Goal: Task Accomplishment & Management: Use online tool/utility

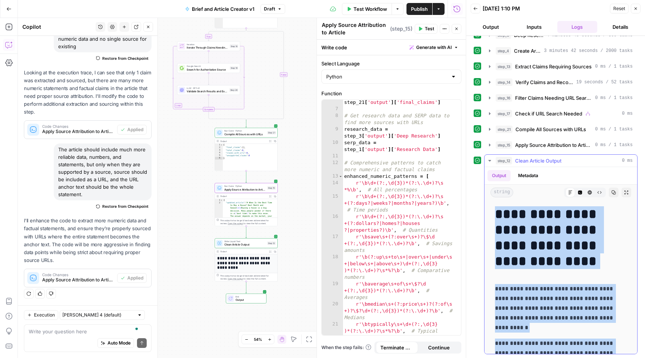
drag, startPoint x: 568, startPoint y: 344, endPoint x: 500, endPoint y: 211, distance: 149.6
copy div "**********"
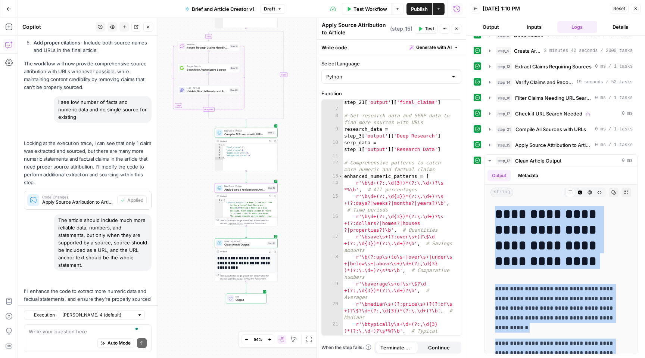
scroll to position [1635, 0]
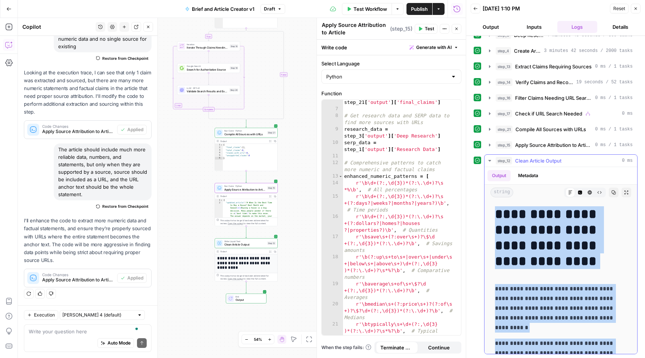
click at [574, 160] on div "step_12 Clean Article Output 0 ms" at bounding box center [564, 160] width 137 height 7
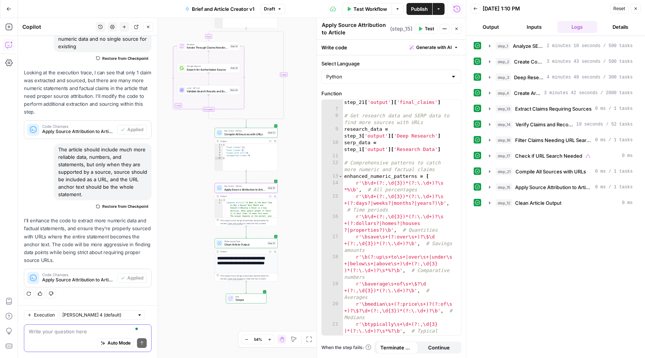
click at [86, 332] on textarea "To enrich screen reader interactions, please activate Accessibility in Grammarl…" at bounding box center [88, 330] width 118 height 7
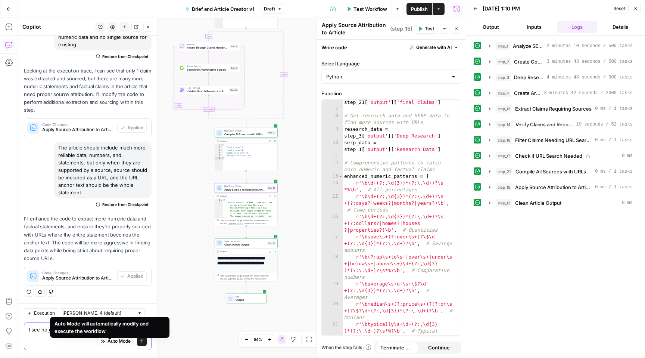
scroll to position [1643, 0]
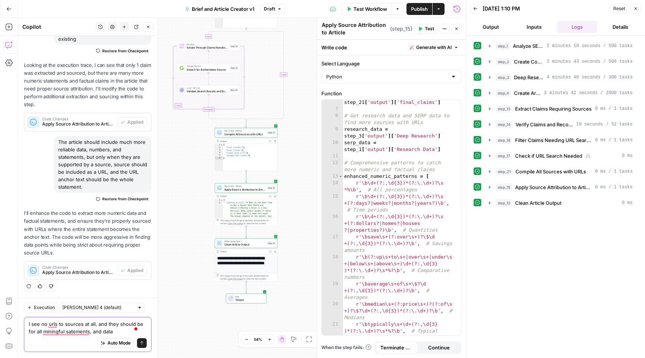
type textarea "I see no urls to sources at all, and they should be for all miningful satements…"
click at [140, 344] on icon "submit" at bounding box center [142, 343] width 4 height 4
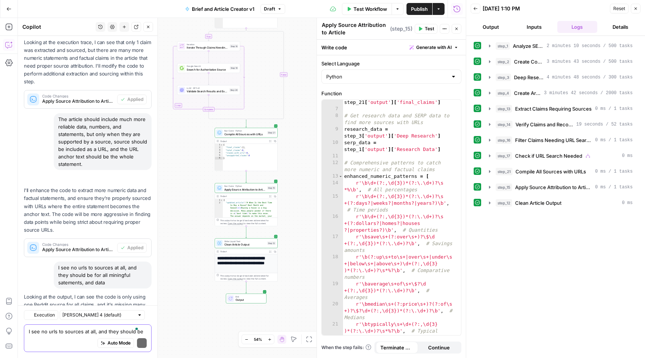
scroll to position [1742, 0]
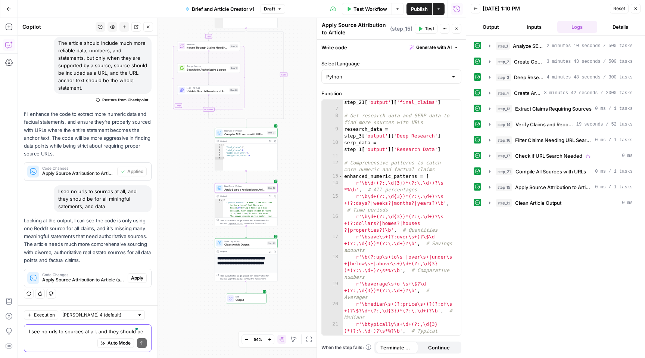
click at [134, 277] on span "Apply" at bounding box center [137, 277] width 12 height 7
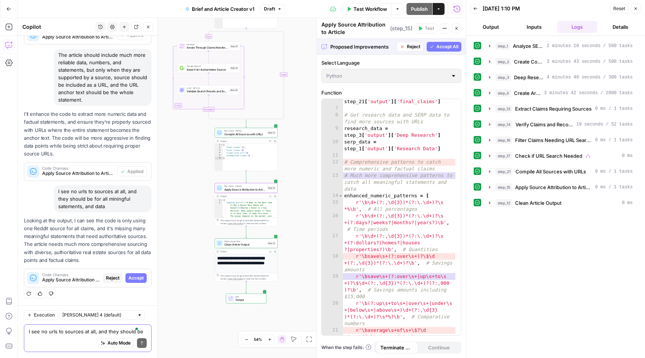
click at [134, 277] on span "Accept" at bounding box center [135, 277] width 15 height 7
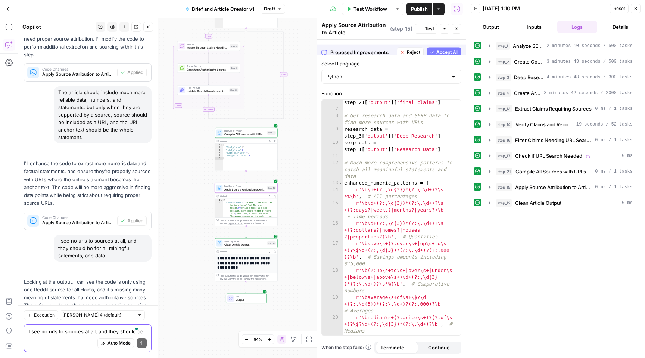
scroll to position [1753, 0]
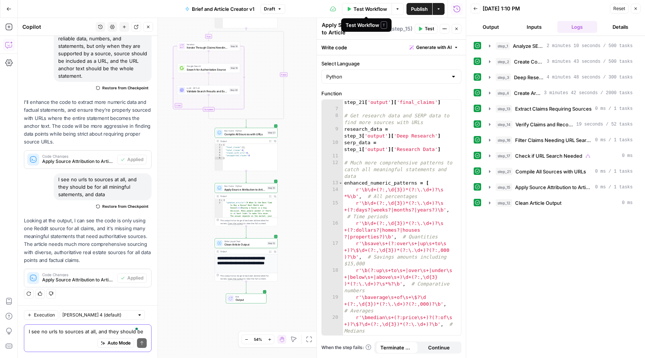
click at [372, 10] on span "Test Workflow" at bounding box center [371, 8] width 34 height 7
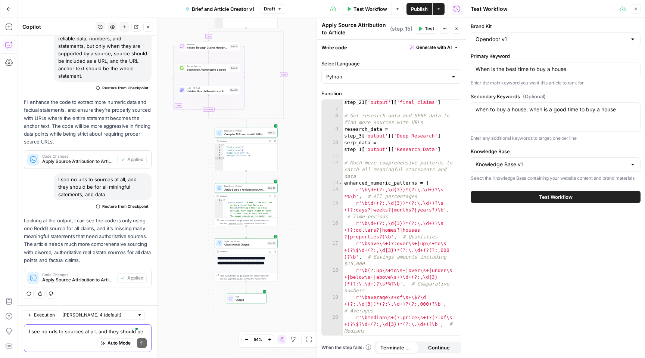
click at [548, 199] on span "Test Workflow" at bounding box center [556, 196] width 34 height 7
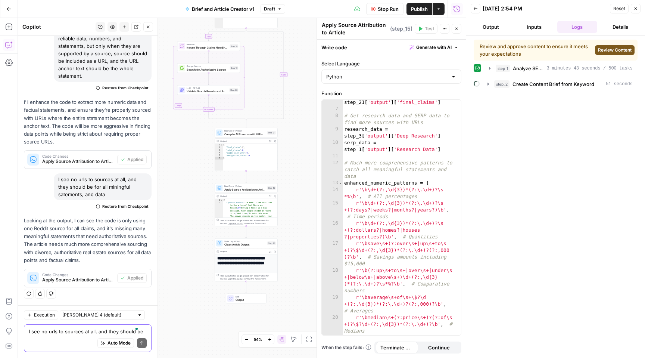
click at [614, 50] on span "Review Content" at bounding box center [615, 50] width 34 height 7
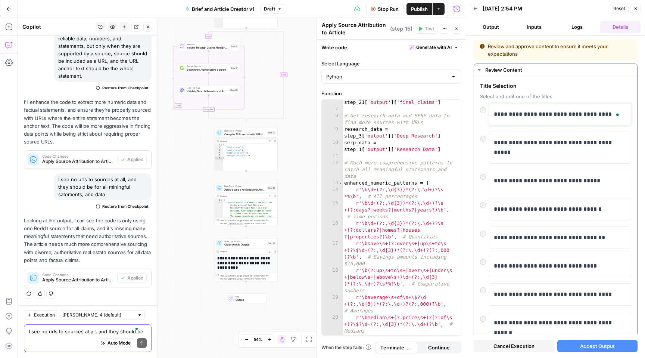
drag, startPoint x: 599, startPoint y: 114, endPoint x: 629, endPoint y: 114, distance: 29.5
click at [629, 114] on div "**********" at bounding box center [555, 246] width 163 height 340
click at [591, 342] on span "Accept Output" at bounding box center [597, 345] width 35 height 7
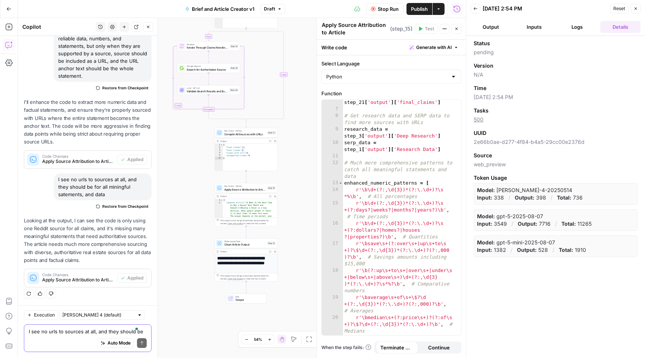
click at [579, 28] on button "Logs" at bounding box center [577, 27] width 40 height 12
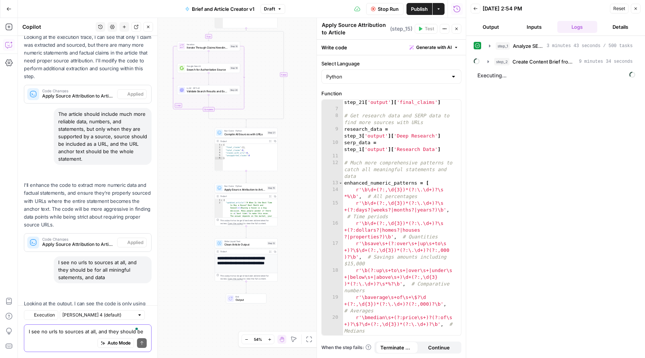
scroll to position [1753, 0]
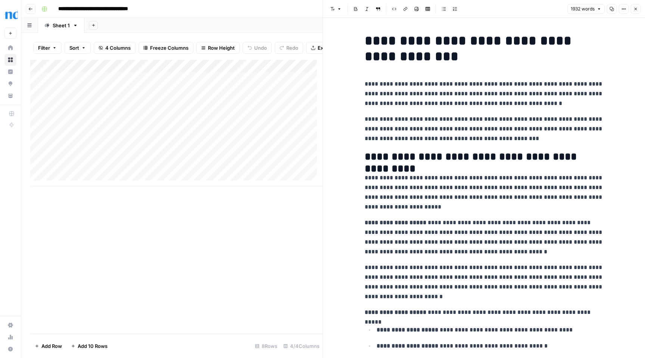
click at [635, 8] on icon "button" at bounding box center [636, 9] width 4 height 4
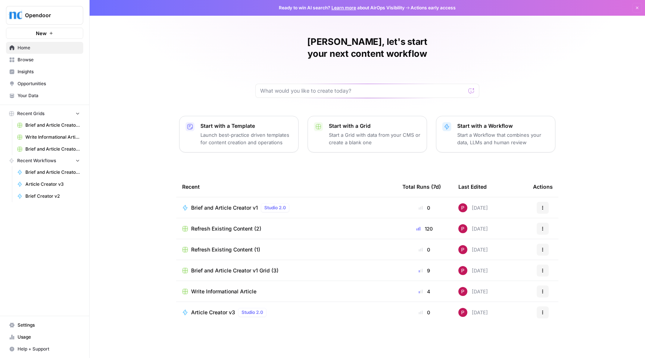
click at [329, 225] on div "Refresh Existing Content (2)" at bounding box center [286, 228] width 208 height 7
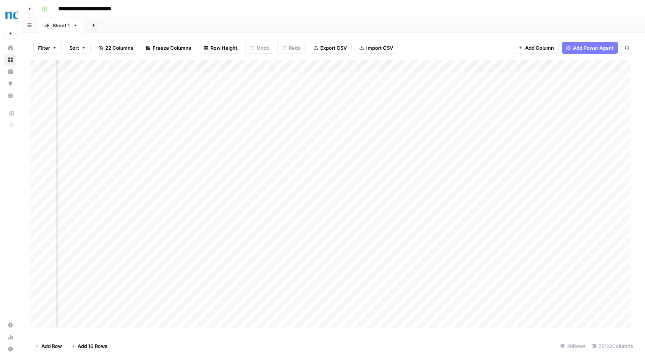
scroll to position [0, 130]
click at [336, 78] on div "Add Column" at bounding box center [333, 197] width 606 height 274
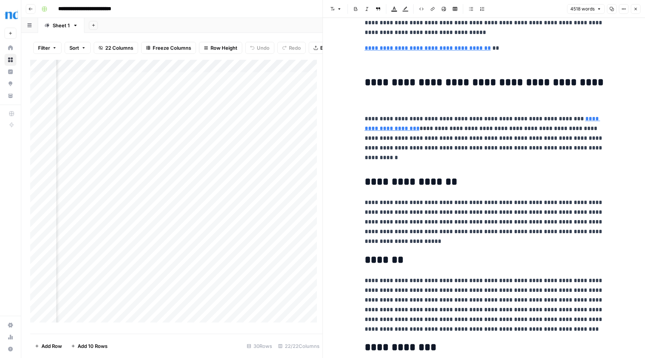
scroll to position [1915, 0]
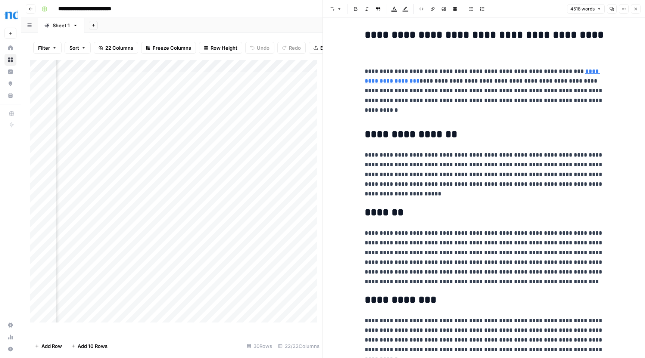
click at [639, 9] on button "Close" at bounding box center [636, 9] width 10 height 10
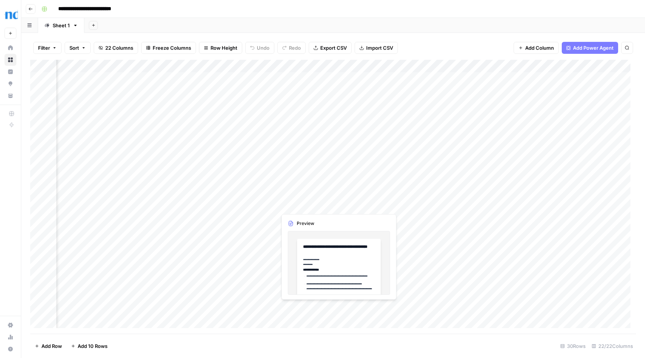
click at [296, 202] on div "Add Column" at bounding box center [333, 197] width 606 height 274
click at [338, 203] on div "Add Column" at bounding box center [333, 197] width 606 height 274
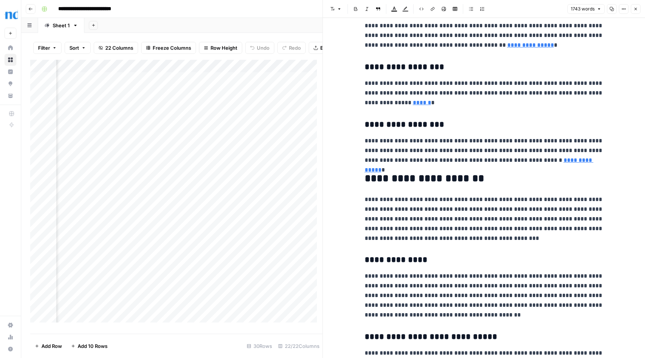
scroll to position [1029, 0]
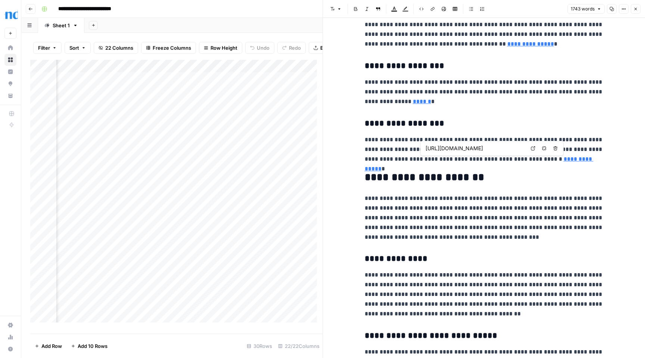
click at [535, 159] on link "**********" at bounding box center [479, 163] width 229 height 15
type input "https://www.rocketmortgage.com/learn/title-fees"
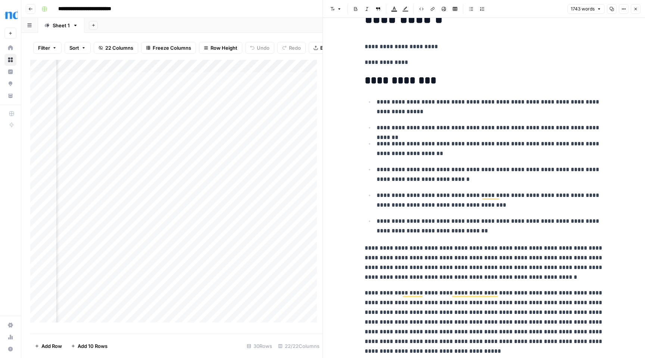
scroll to position [0, 0]
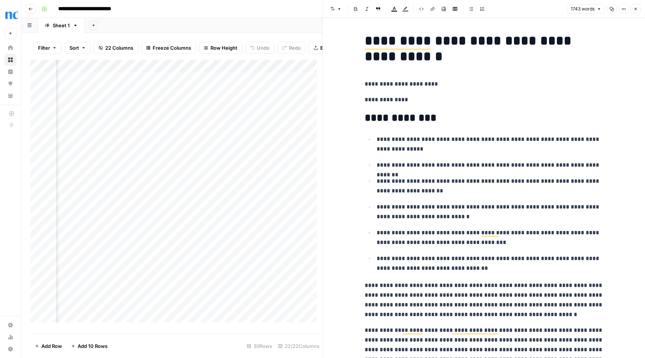
click at [635, 9] on icon "button" at bounding box center [636, 9] width 4 height 4
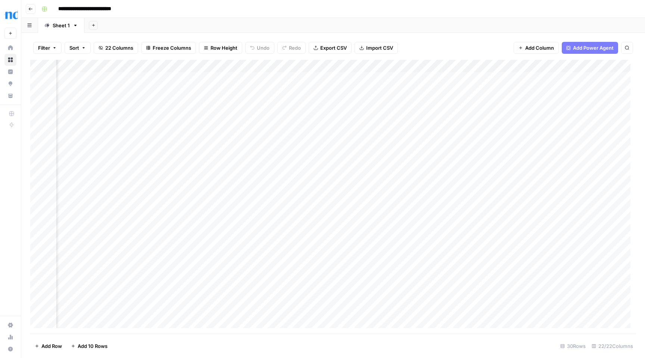
scroll to position [0, 347]
click at [342, 101] on div "Add Column" at bounding box center [333, 197] width 606 height 274
click at [373, 104] on div "Add Column" at bounding box center [333, 197] width 606 height 274
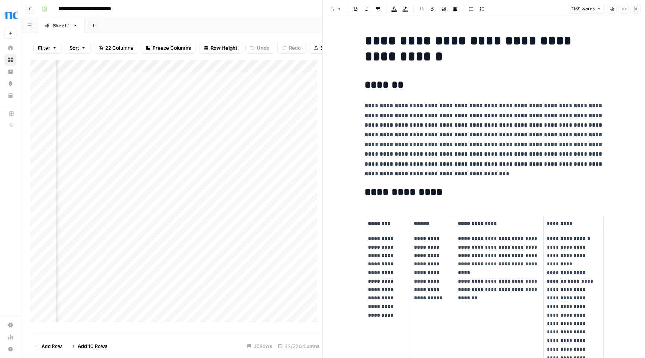
click at [639, 7] on button "Close" at bounding box center [636, 9] width 10 height 10
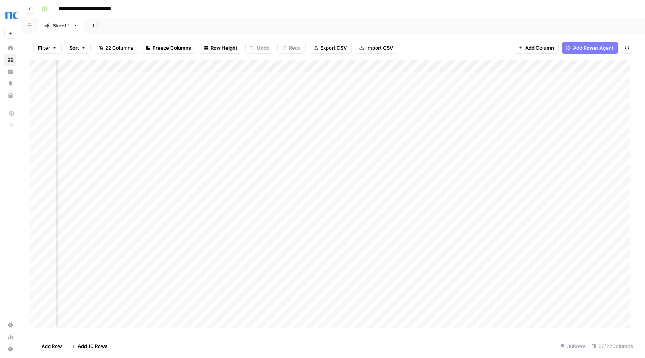
scroll to position [0, 921]
click at [249, 115] on div "Add Column" at bounding box center [333, 197] width 606 height 274
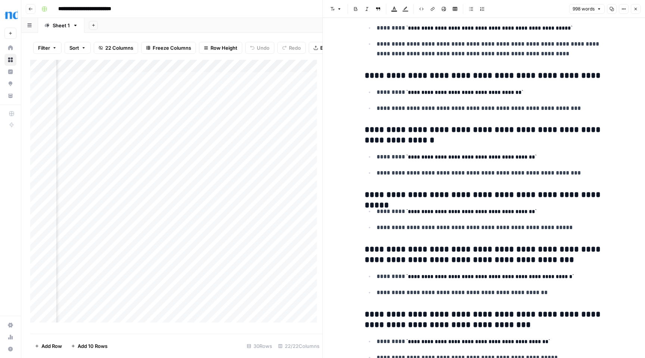
scroll to position [324, 0]
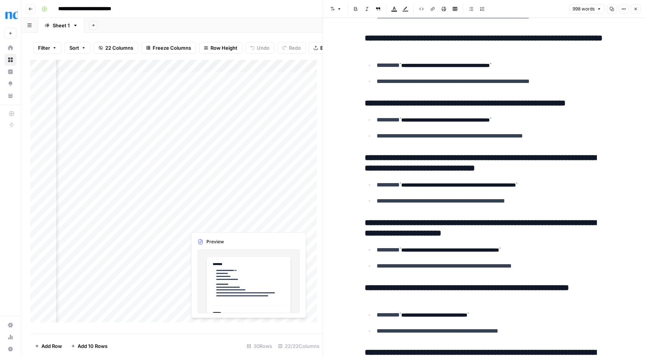
click at [221, 224] on div "Add Column" at bounding box center [176, 194] width 292 height 268
click at [246, 222] on div "Add Column" at bounding box center [176, 194] width 292 height 268
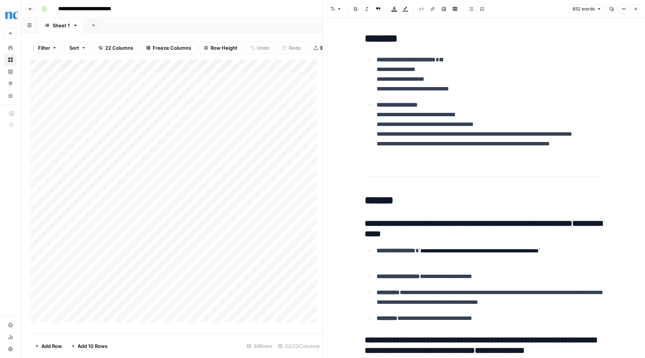
click at [124, 223] on div "Add Column" at bounding box center [176, 194] width 292 height 268
click at [176, 222] on div "Add Column" at bounding box center [176, 194] width 292 height 268
click at [639, 9] on button "Close" at bounding box center [636, 9] width 10 height 10
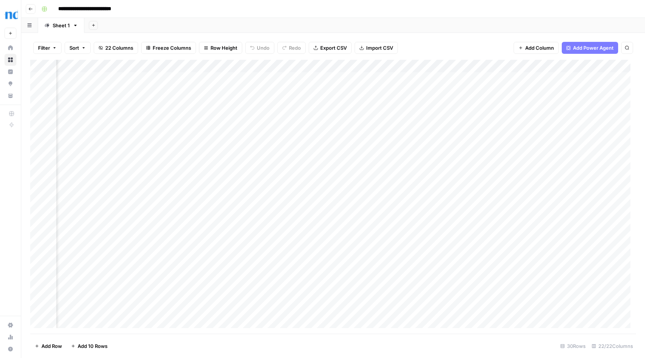
scroll to position [0, 1046]
click at [444, 66] on div "Add Column" at bounding box center [333, 197] width 606 height 274
drag, startPoint x: 478, startPoint y: 86, endPoint x: 489, endPoint y: 85, distance: 11.6
click at [489, 85] on div "Updated Article with Refreshed Internal Links HTML Filter Hide Column Remove Co…" at bounding box center [467, 111] width 89 height 73
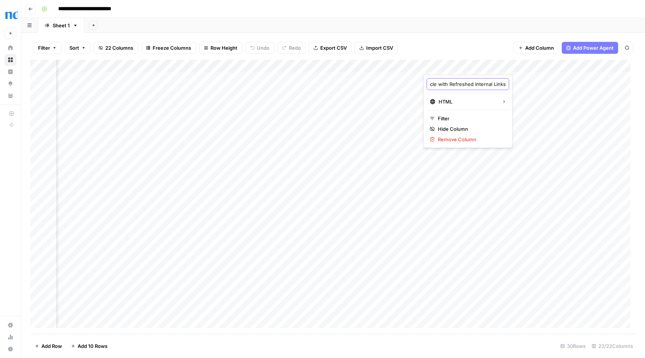
drag, startPoint x: 481, startPoint y: 84, endPoint x: 488, endPoint y: 83, distance: 6.8
click at [488, 83] on div "Updated Article with Refreshed Internal Links" at bounding box center [468, 84] width 83 height 12
click at [506, 82] on div "Add Column" at bounding box center [333, 197] width 606 height 274
click at [467, 64] on div "Add Column" at bounding box center [333, 197] width 606 height 274
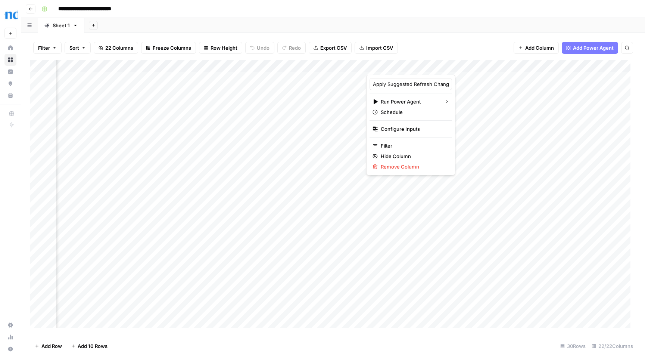
click at [476, 65] on div at bounding box center [424, 67] width 116 height 15
click at [478, 29] on div "Add Sheet" at bounding box center [364, 25] width 561 height 15
click at [476, 67] on div "Add Column" at bounding box center [333, 197] width 606 height 274
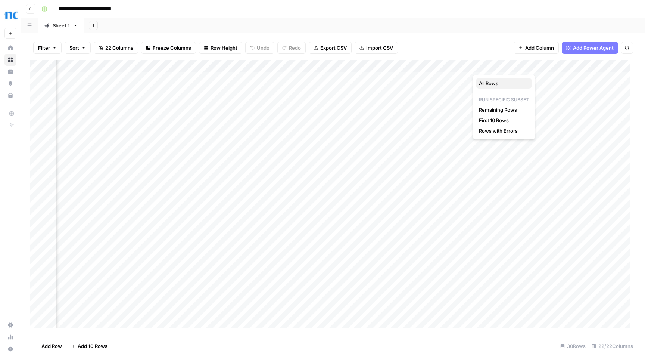
click at [495, 83] on span "All Rows" at bounding box center [502, 83] width 47 height 7
click at [390, 91] on div "Add Column" at bounding box center [333, 197] width 606 height 274
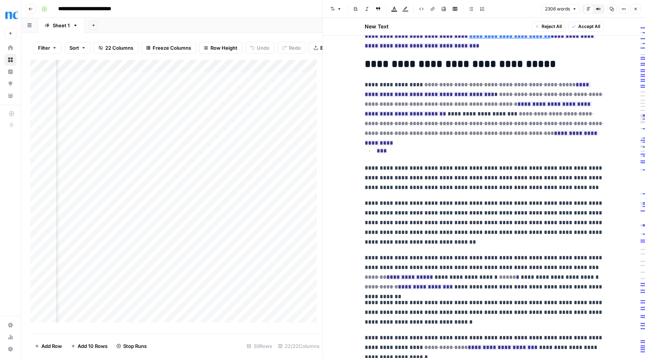
scroll to position [1517, 0]
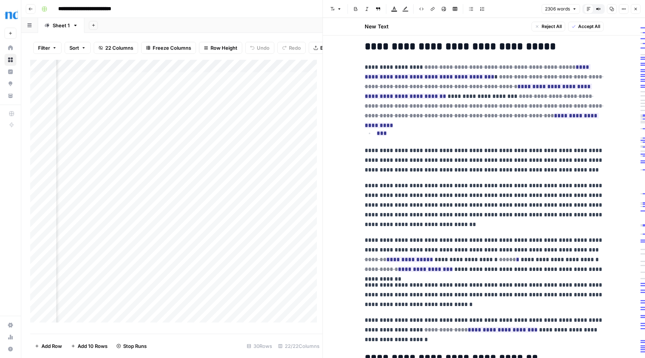
click at [635, 11] on button "Close" at bounding box center [636, 9] width 10 height 10
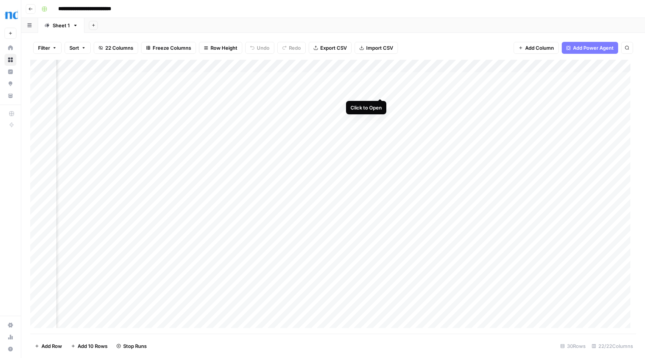
click at [380, 90] on div "Add Column" at bounding box center [333, 197] width 606 height 274
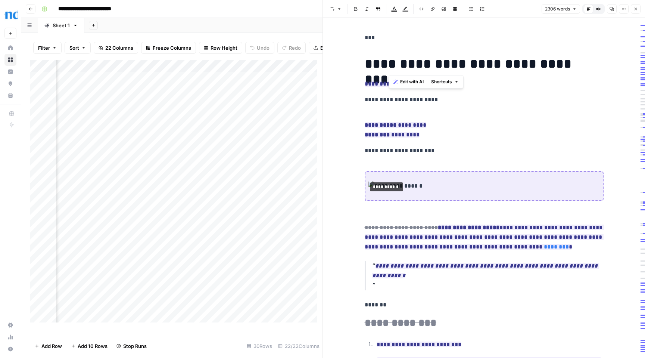
drag, startPoint x: 388, startPoint y: 65, endPoint x: 528, endPoint y: 60, distance: 139.3
click at [528, 60] on h1 "**********" at bounding box center [484, 64] width 239 height 16
copy h1 "**********"
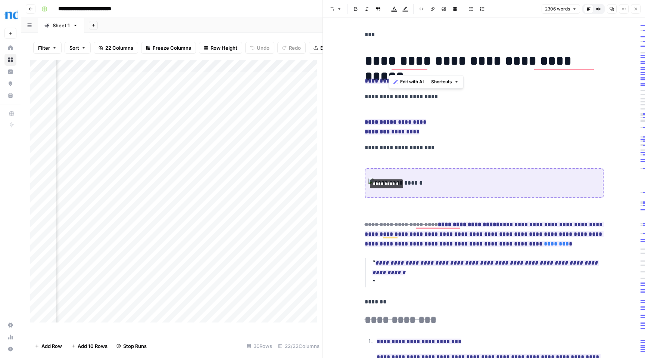
scroll to position [66, 0]
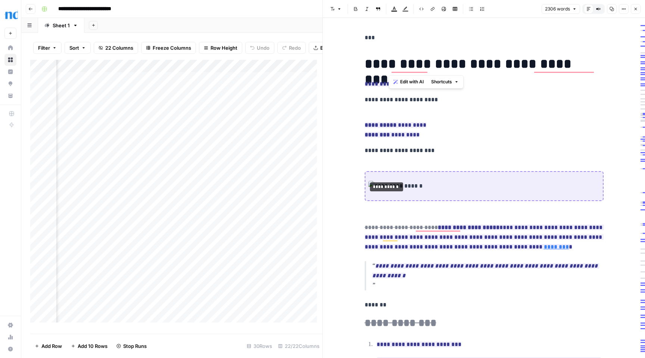
click at [634, 10] on icon "button" at bounding box center [636, 9] width 4 height 4
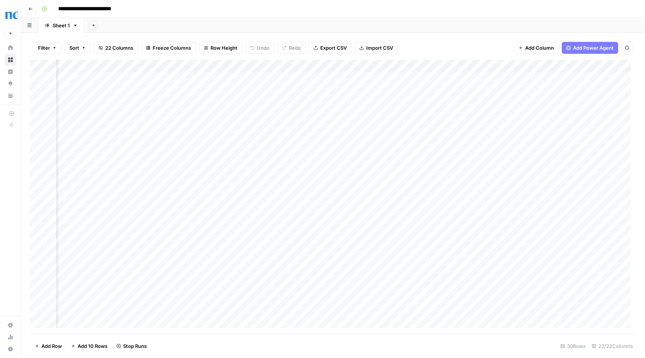
click at [285, 77] on div "Add Column" at bounding box center [333, 197] width 606 height 274
click at [313, 78] on div "Add Column" at bounding box center [333, 197] width 606 height 274
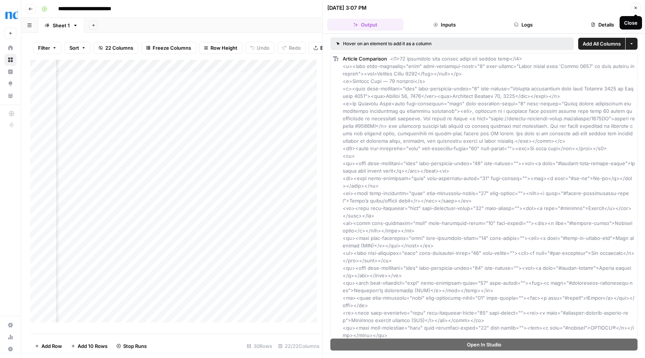
click at [636, 7] on icon "button" at bounding box center [636, 8] width 3 height 3
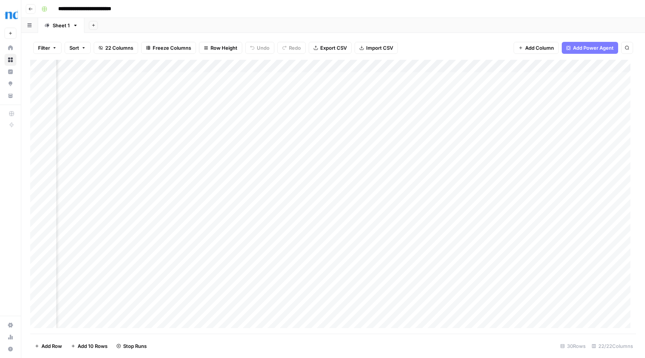
click at [382, 78] on div "Add Column" at bounding box center [333, 197] width 606 height 274
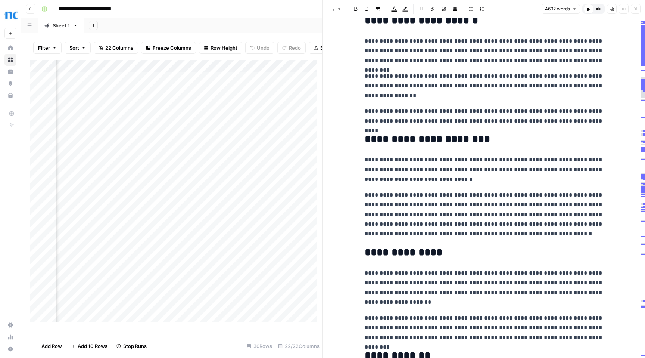
scroll to position [7187, 0]
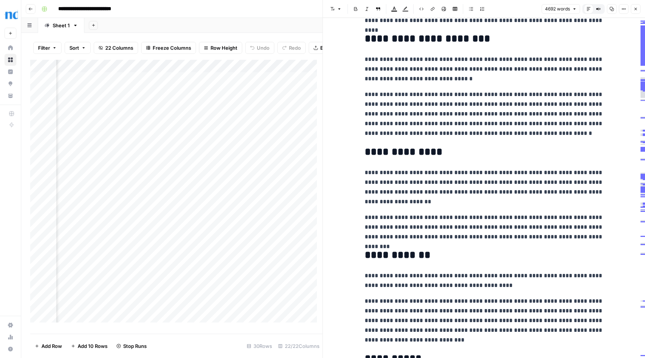
click at [635, 9] on icon "button" at bounding box center [636, 9] width 4 height 4
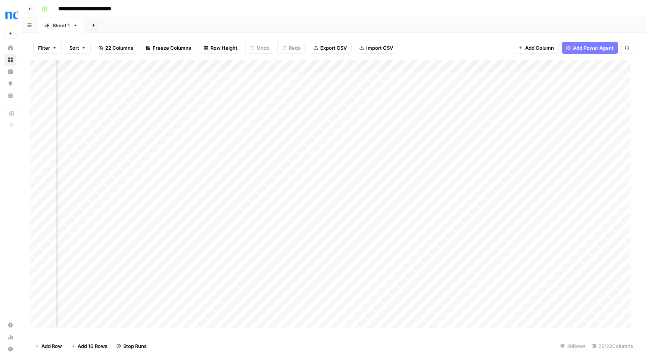
click at [493, 66] on div "Add Column" at bounding box center [333, 197] width 606 height 274
click at [471, 13] on div "**********" at bounding box center [337, 9] width 599 height 12
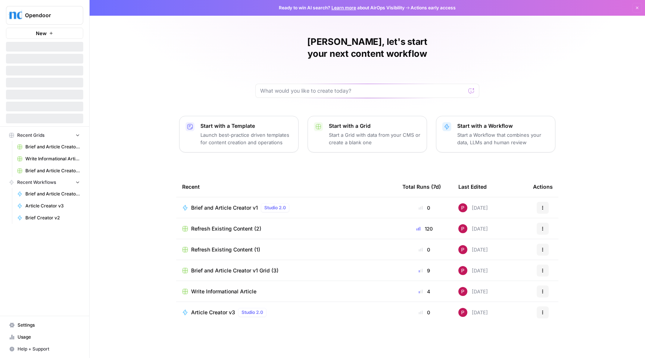
click at [79, 134] on icon "button" at bounding box center [77, 134] width 5 height 5
click at [79, 134] on icon "button" at bounding box center [78, 135] width 6 height 6
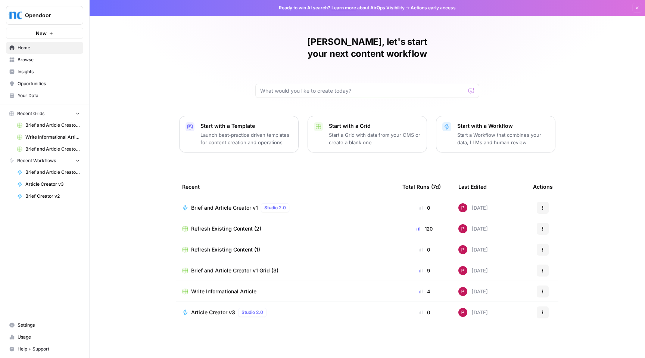
click at [258, 131] on p "Launch best-practice driven templates for content creation and operations" at bounding box center [247, 138] width 92 height 15
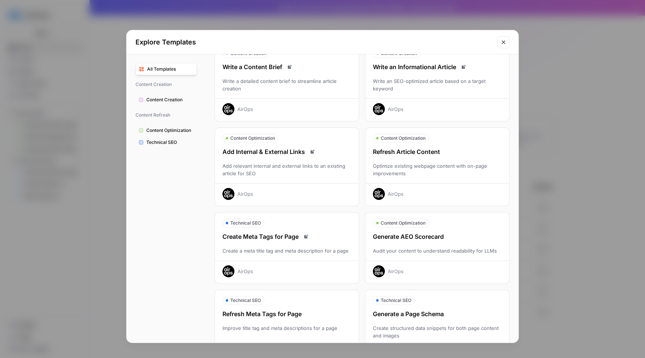
scroll to position [50, 0]
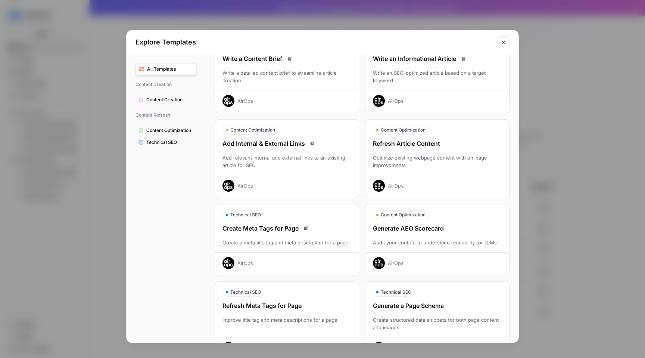
click at [452, 144] on div "Refresh Article Content" at bounding box center [438, 143] width 144 height 9
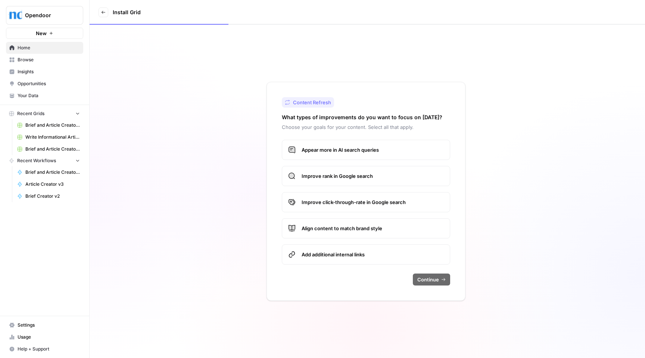
click at [409, 150] on span "Appear more in AI search queries" at bounding box center [373, 149] width 142 height 7
click at [397, 179] on span "Improve rank in Google search" at bounding box center [373, 175] width 142 height 7
click at [425, 204] on span "Improve click-through-rate in Google search" at bounding box center [373, 201] width 142 height 7
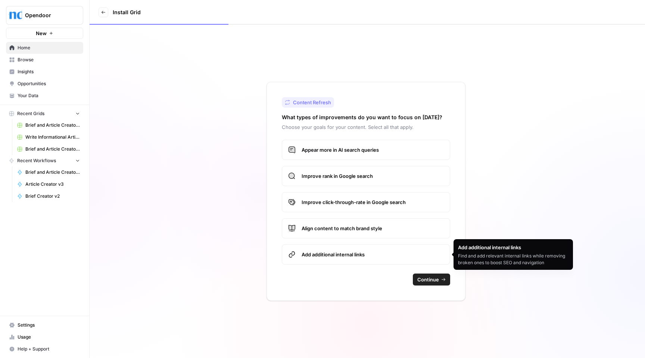
click at [390, 257] on span "Add additional internal links" at bounding box center [373, 254] width 142 height 7
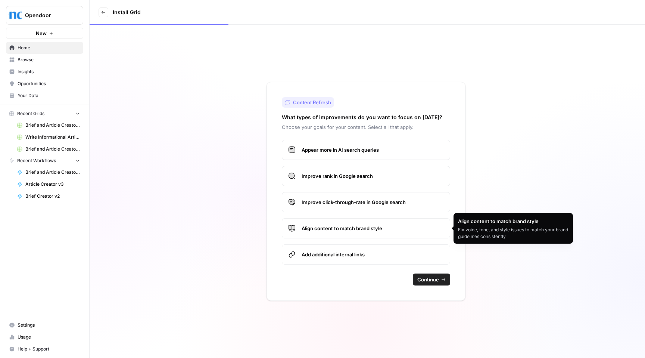
click at [401, 233] on label "Align content to match brand style" at bounding box center [366, 228] width 168 height 20
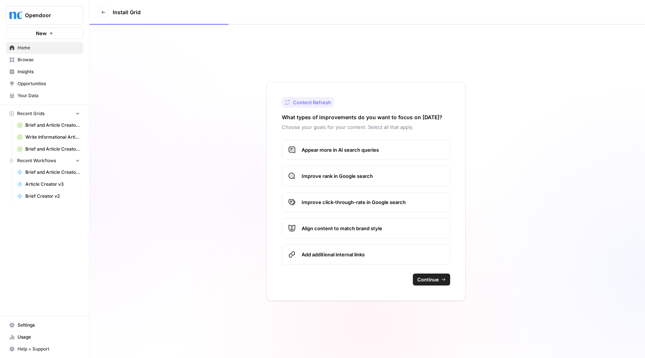
click at [401, 233] on label "Align content to match brand style" at bounding box center [366, 228] width 168 height 20
click at [436, 281] on span "Continue" at bounding box center [428, 279] width 22 height 7
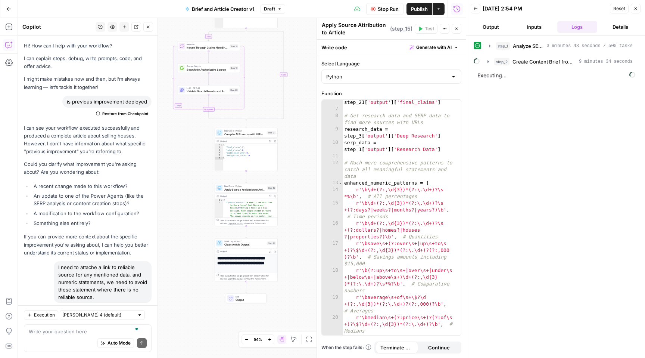
scroll to position [55, 0]
